Goal: Task Accomplishment & Management: Manage account settings

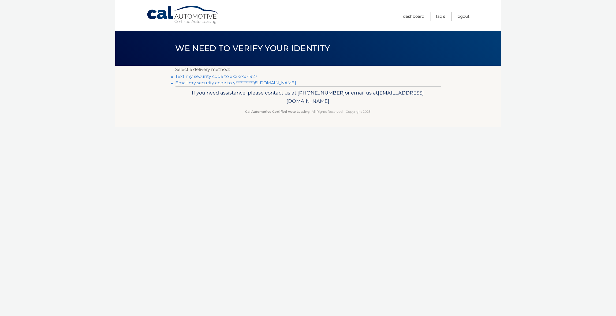
click at [239, 76] on link "Text my security code to xxx-xxx-1927" at bounding box center [217, 76] width 82 height 5
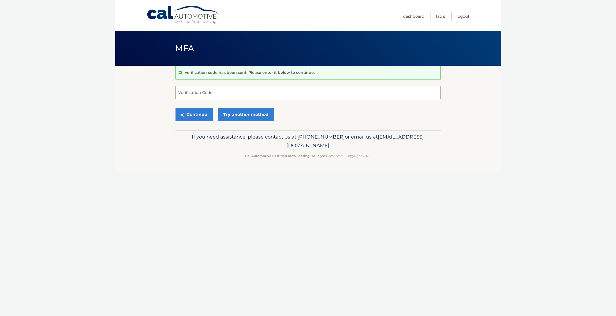
click at [206, 93] on input "Verification Code" at bounding box center [308, 92] width 265 height 13
type input "922100"
drag, startPoint x: 202, startPoint y: 117, endPoint x: 205, endPoint y: 117, distance: 2.9
click at [202, 117] on button "Continue" at bounding box center [194, 114] width 37 height 13
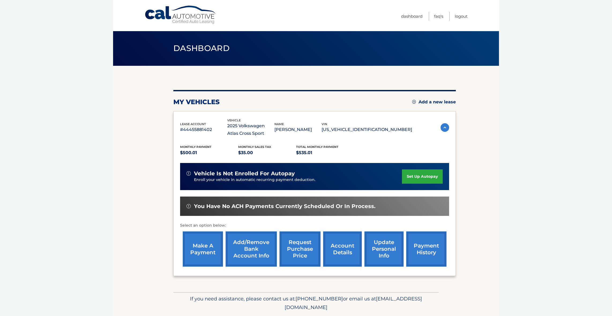
click at [203, 248] on link "make a payment" at bounding box center [203, 248] width 40 height 35
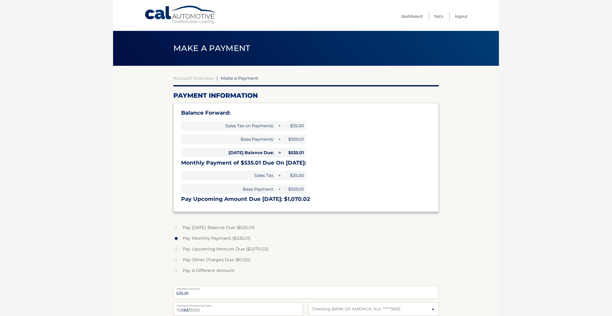
select select "ZGRmNjA1NmEtOWJiNC00YjM2LTgyNWEtZmQzNDc4NjU5ZThk"
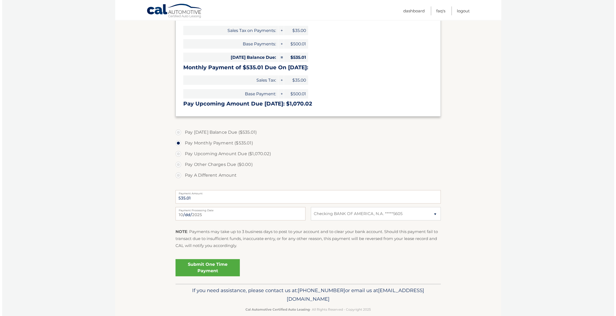
scroll to position [103, 0]
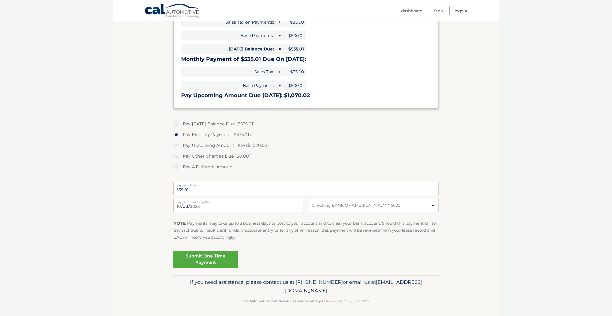
click at [223, 256] on link "Submit One Time Payment" at bounding box center [205, 258] width 64 height 17
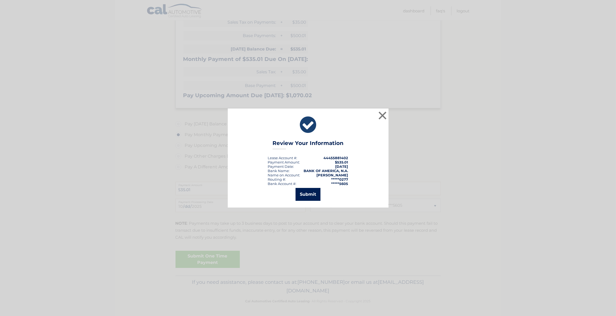
click at [315, 197] on button "Submit" at bounding box center [308, 194] width 25 height 13
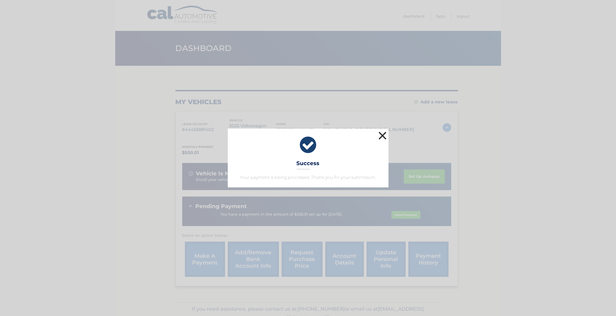
click at [384, 136] on button "×" at bounding box center [382, 135] width 11 height 11
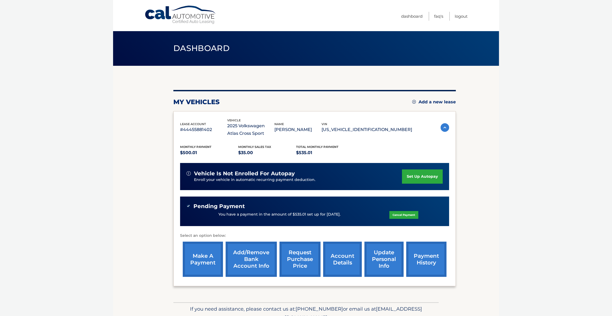
click at [428, 258] on link "payment history" at bounding box center [426, 258] width 40 height 35
click at [458, 17] on link "Logout" at bounding box center [461, 16] width 13 height 9
